Goal: Information Seeking & Learning: Check status

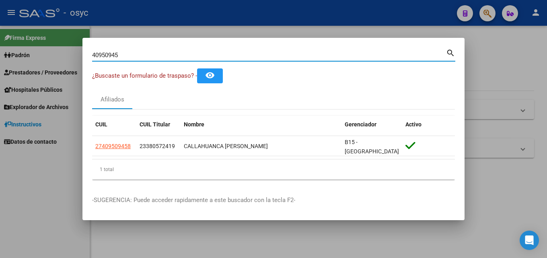
drag, startPoint x: 128, startPoint y: 57, endPoint x: 95, endPoint y: 59, distance: 32.7
click at [108, 58] on input "40950945" at bounding box center [269, 55] width 354 height 7
click at [172, 50] on div "40950945 Buscar (apellido, dni, [PERSON_NAME], [PERSON_NAME], cuit, obra social…" at bounding box center [273, 54] width 363 height 14
click at [158, 52] on div "40950945 Buscar (apellido, dni, [PERSON_NAME], [PERSON_NAME], cuit, obra social)" at bounding box center [269, 55] width 354 height 12
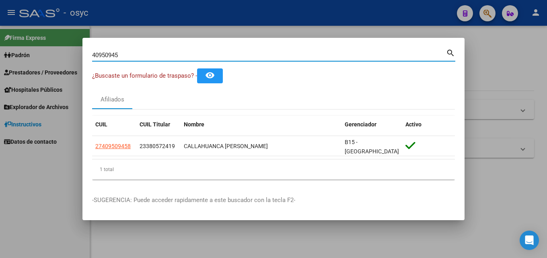
click at [158, 52] on div "40950945 Buscar (apellido, dni, [PERSON_NAME], [PERSON_NAME], cuit, obra social)" at bounding box center [269, 55] width 354 height 12
click at [153, 56] on input "40950945" at bounding box center [269, 55] width 354 height 7
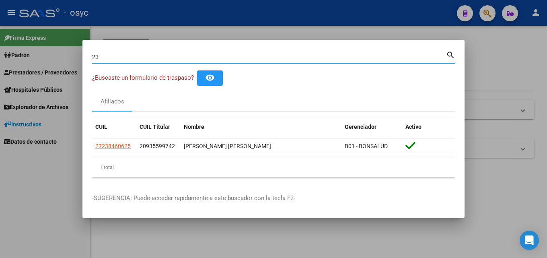
type input "2"
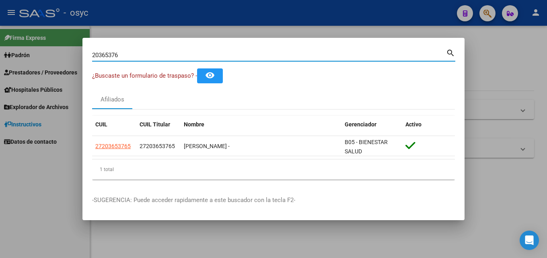
drag, startPoint x: 128, startPoint y: 57, endPoint x: 0, endPoint y: 77, distance: 129.2
click at [0, 76] on div "20365376 Buscar (apellido, dni, cuil, nro traspaso, cuit, obra social) search ¿…" at bounding box center [273, 129] width 547 height 258
type input "2"
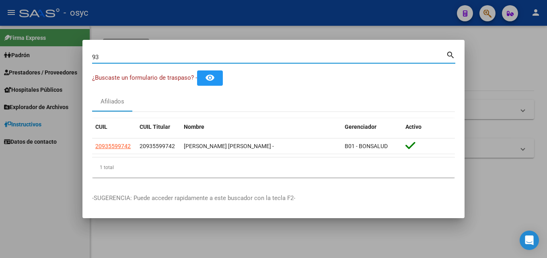
type input "9"
drag, startPoint x: 151, startPoint y: 56, endPoint x: 0, endPoint y: 75, distance: 152.1
click at [0, 84] on div "42679822 Buscar (apellido, dni, cuil, nro traspaso, cuit, obra social) search ¿…" at bounding box center [273, 129] width 547 height 258
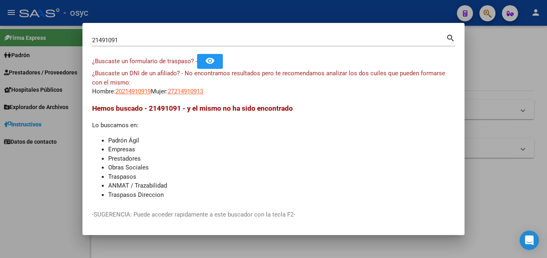
drag, startPoint x: 126, startPoint y: 35, endPoint x: 0, endPoint y: 33, distance: 126.0
click at [0, 33] on div "21491091 Buscar (apellido, dni, cuil, nro traspaso, cuit, obra social) search ¿…" at bounding box center [273, 129] width 547 height 258
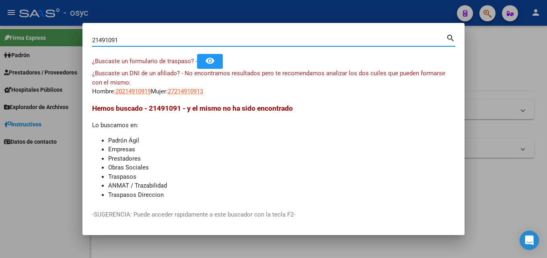
drag, startPoint x: 130, startPoint y: 37, endPoint x: 0, endPoint y: 26, distance: 130.8
click at [0, 28] on div "21491091 Buscar (apellido, dni, cuil, nro traspaso, cuit, obra social) search ¿…" at bounding box center [273, 129] width 547 height 258
paste input "0382450"
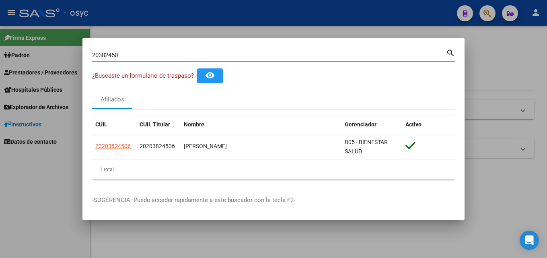
drag, startPoint x: 146, startPoint y: 55, endPoint x: 0, endPoint y: 45, distance: 146.0
click at [0, 54] on div "20382450 Buscar (apellido, dni, cuil, nro traspaso, cuit, obra social) search ¿…" at bounding box center [273, 129] width 547 height 258
type input "4"
type input "2"
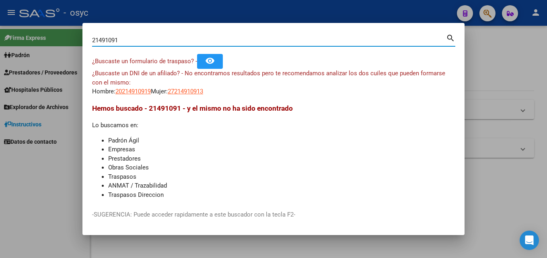
drag, startPoint x: 134, startPoint y: 40, endPoint x: 0, endPoint y: 39, distance: 134.0
click at [0, 39] on div "21491091 Buscar (apellido, dni, cuil, nro traspaso, cuit, obra social) search ¿…" at bounding box center [273, 129] width 547 height 258
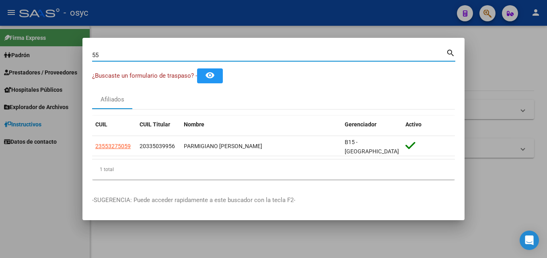
type input "5"
type input "4"
drag, startPoint x: 147, startPoint y: 58, endPoint x: 0, endPoint y: 21, distance: 151.9
click at [0, 23] on div "51330971 Buscar (apellido, dni, cuil, nro traspaso, cuit, obra social) search ¿…" at bounding box center [273, 129] width 547 height 258
drag, startPoint x: 144, startPoint y: 54, endPoint x: 0, endPoint y: 53, distance: 144.1
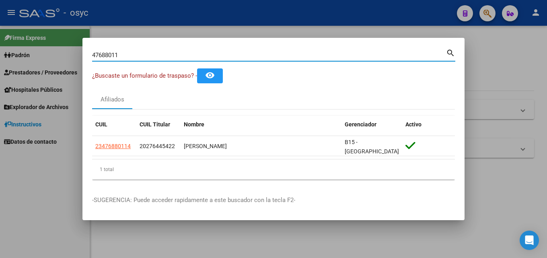
click at [28, 56] on div "47688011 Buscar (apellido, dni, cuil, nro traspaso, cuit, obra social) search ¿…" at bounding box center [273, 129] width 547 height 258
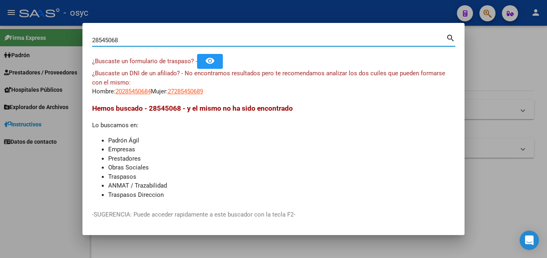
drag, startPoint x: 128, startPoint y: 43, endPoint x: 0, endPoint y: 54, distance: 128.8
click at [0, 54] on div "28545068 Buscar (apellido, dni, cuil, nro traspaso, cuit, obra social) search ¿…" at bounding box center [273, 129] width 547 height 258
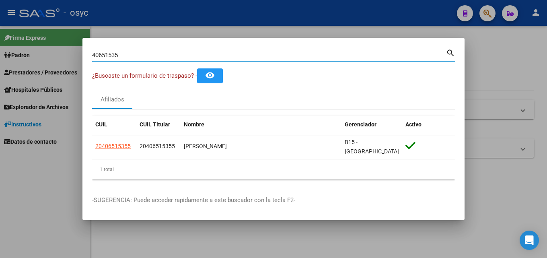
drag, startPoint x: 152, startPoint y: 58, endPoint x: 0, endPoint y: -7, distance: 165.5
click at [0, 0] on html "menu - osyc person Firma Express Padrón Afiliados Empadronados Movimientos de A…" at bounding box center [273, 129] width 547 height 258
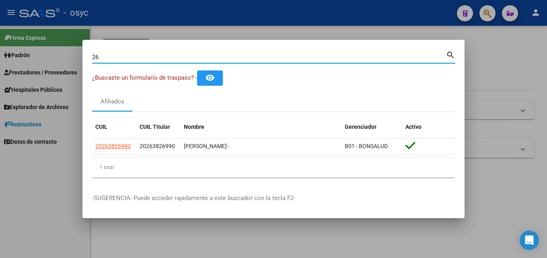
type input "2"
type input "4"
type input "5"
type input "24855663"
